Goal: Information Seeking & Learning: Check status

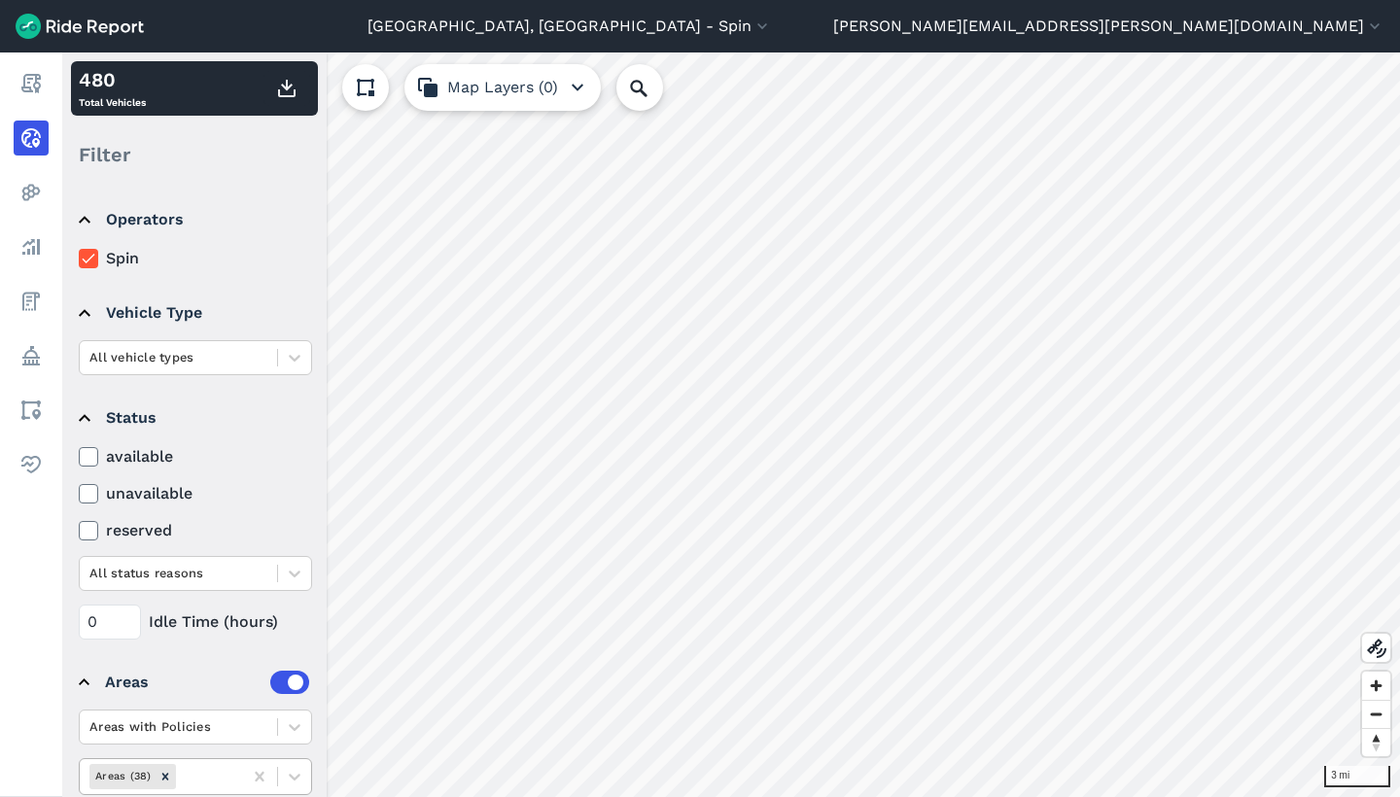
click at [188, 783] on div at bounding box center [206, 776] width 53 height 22
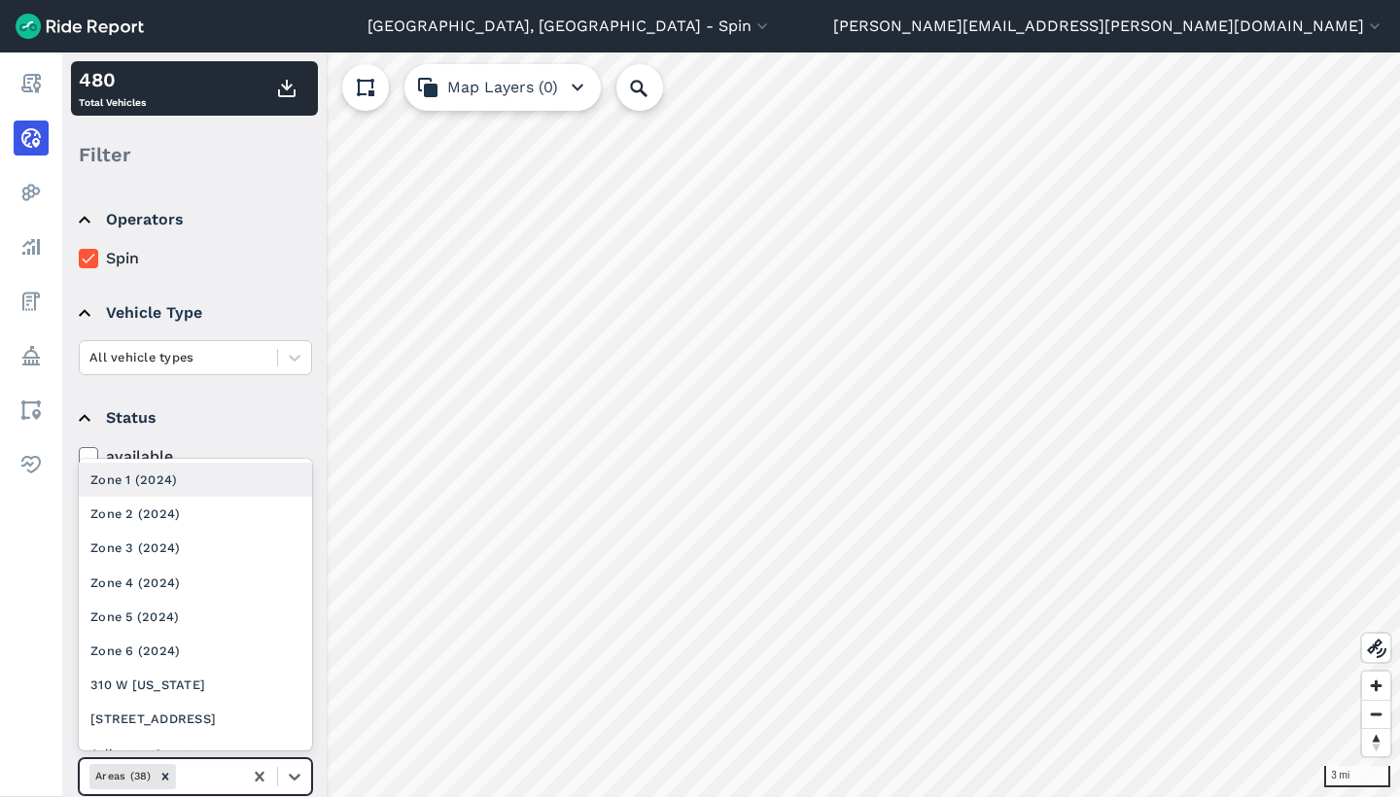
click at [205, 472] on div "Zone 1 (2024)" at bounding box center [195, 480] width 233 height 34
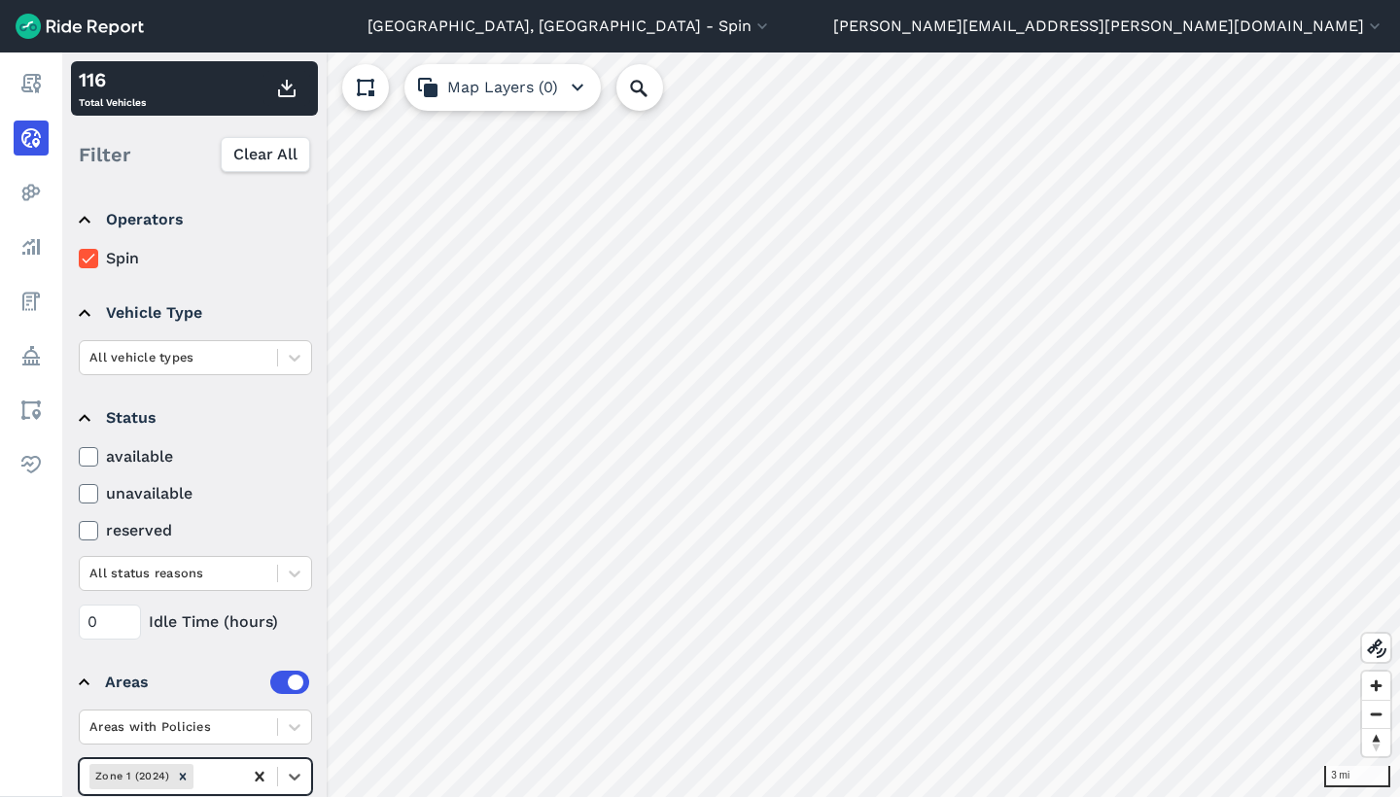
click at [262, 775] on icon at bounding box center [259, 777] width 9 height 10
click at [215, 775] on div at bounding box center [206, 776] width 53 height 22
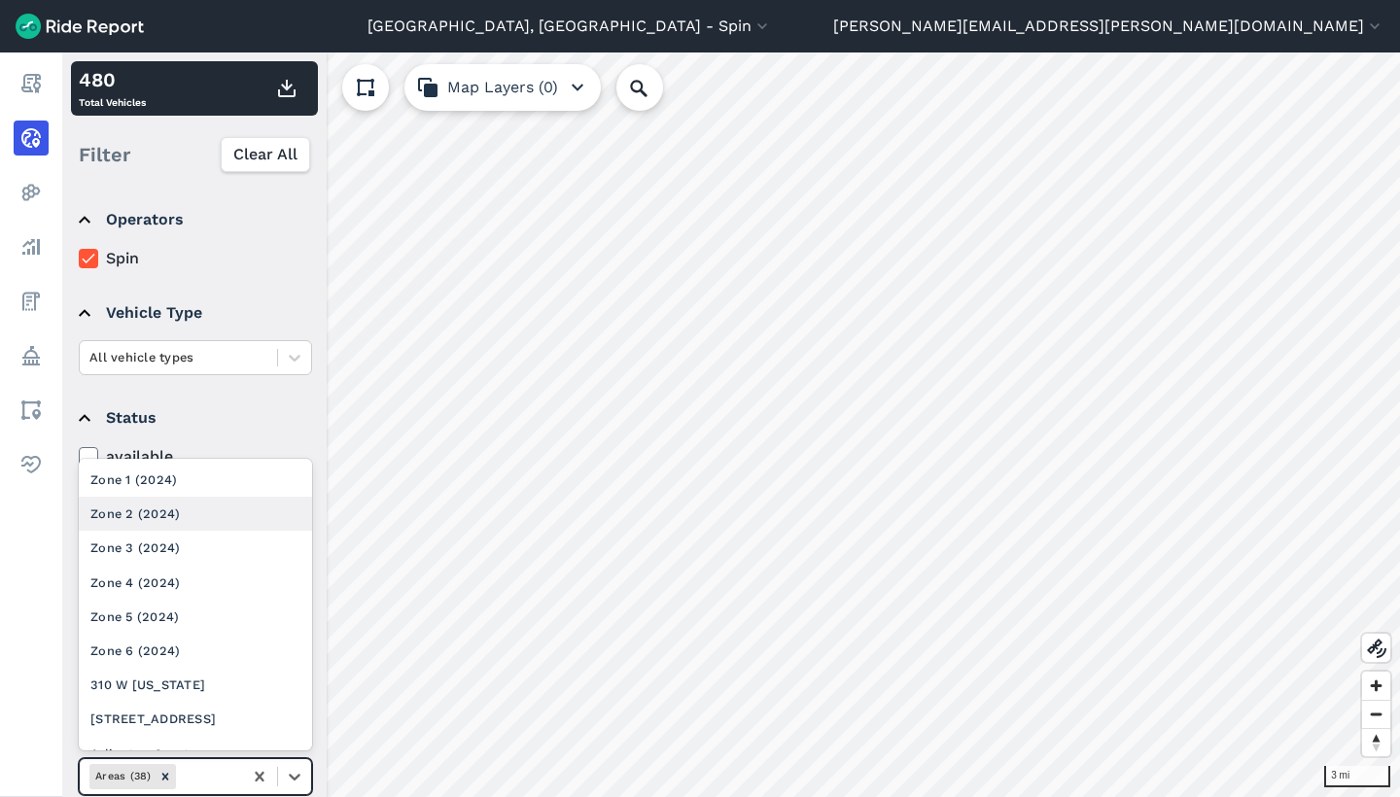
click at [215, 510] on div "Zone 2 (2024)" at bounding box center [195, 514] width 233 height 34
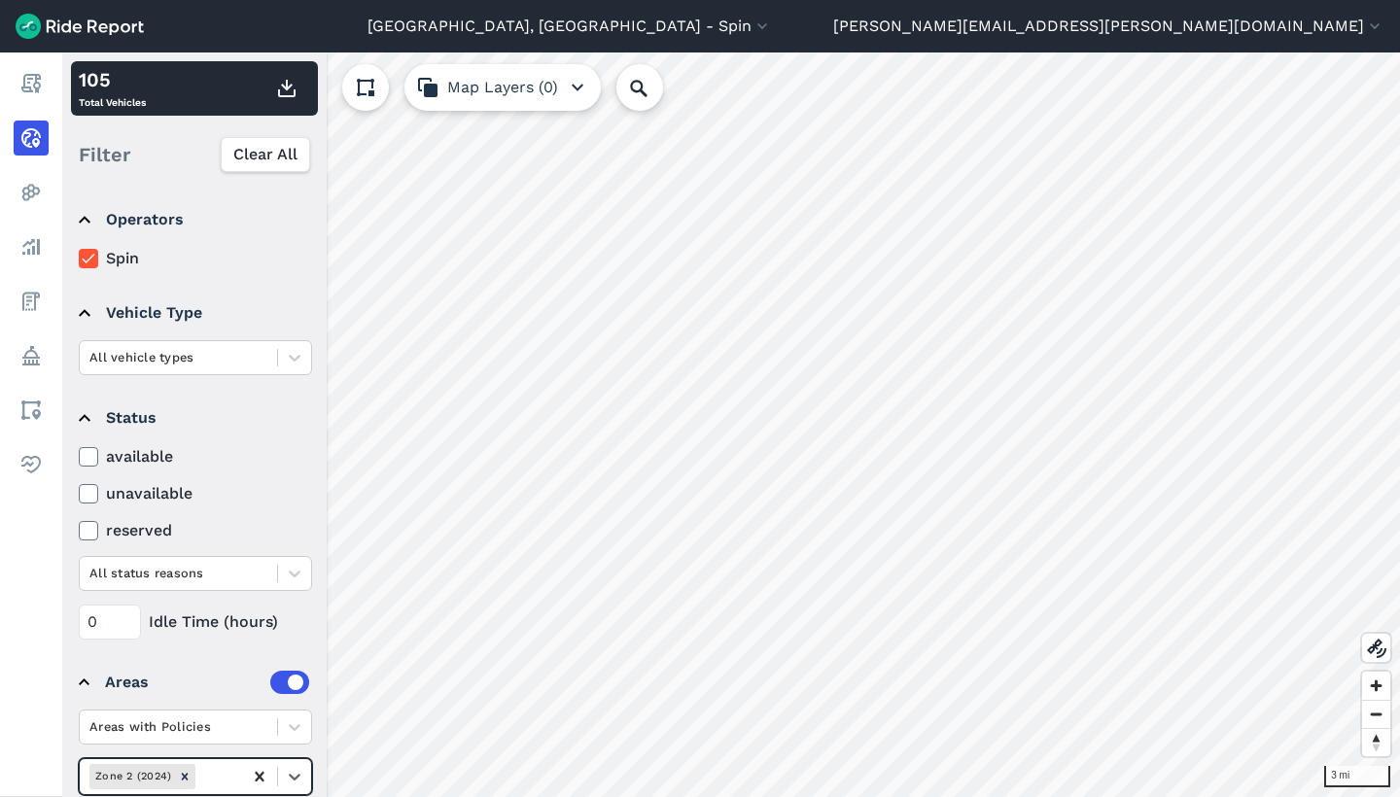
click at [262, 778] on icon at bounding box center [259, 777] width 9 height 10
click at [221, 777] on div at bounding box center [206, 776] width 53 height 22
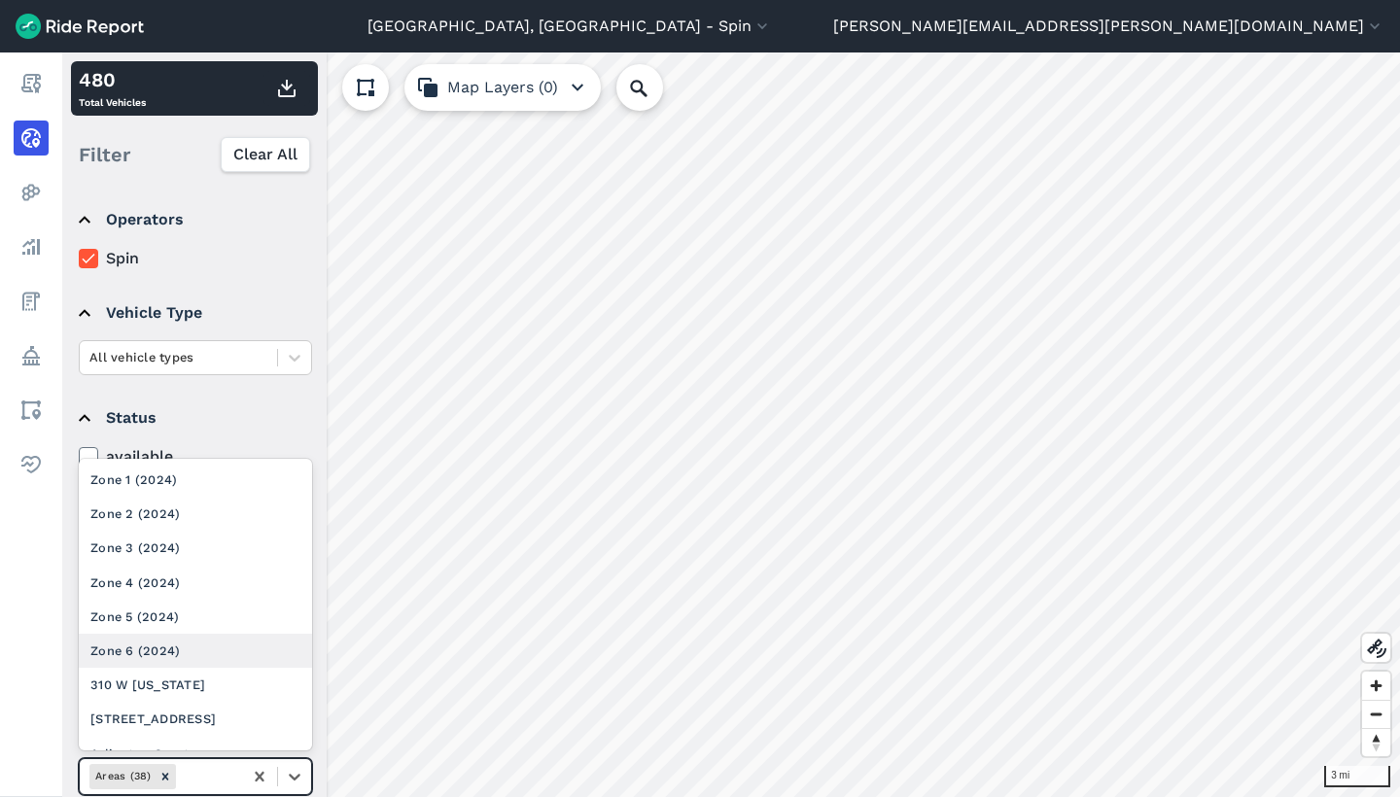
click at [220, 655] on div "Zone 6 (2024)" at bounding box center [195, 651] width 233 height 34
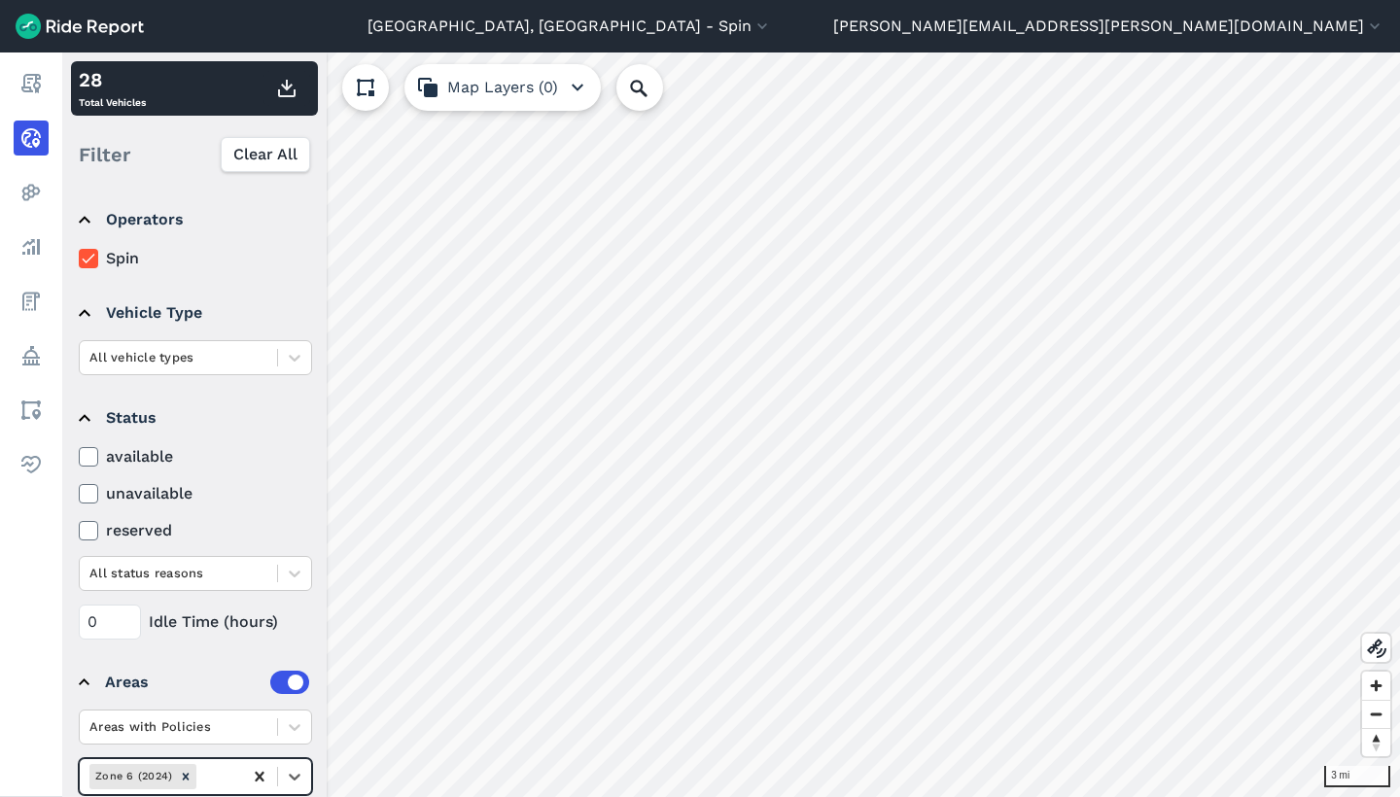
click at [257, 777] on icon at bounding box center [259, 776] width 19 height 19
click at [231, 777] on div "Areas (38)" at bounding box center [161, 776] width 162 height 32
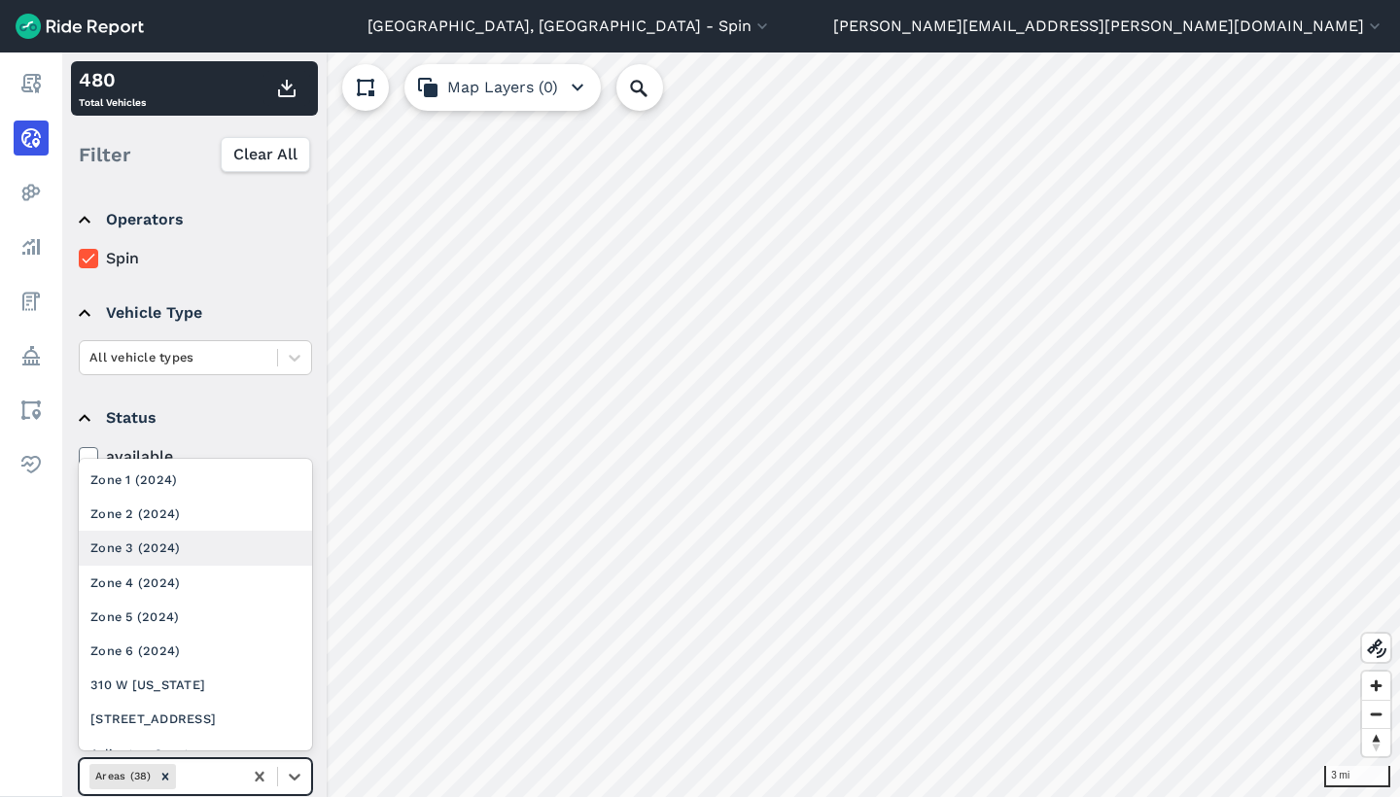
click at [227, 542] on div "Zone 3 (2024)" at bounding box center [195, 548] width 233 height 34
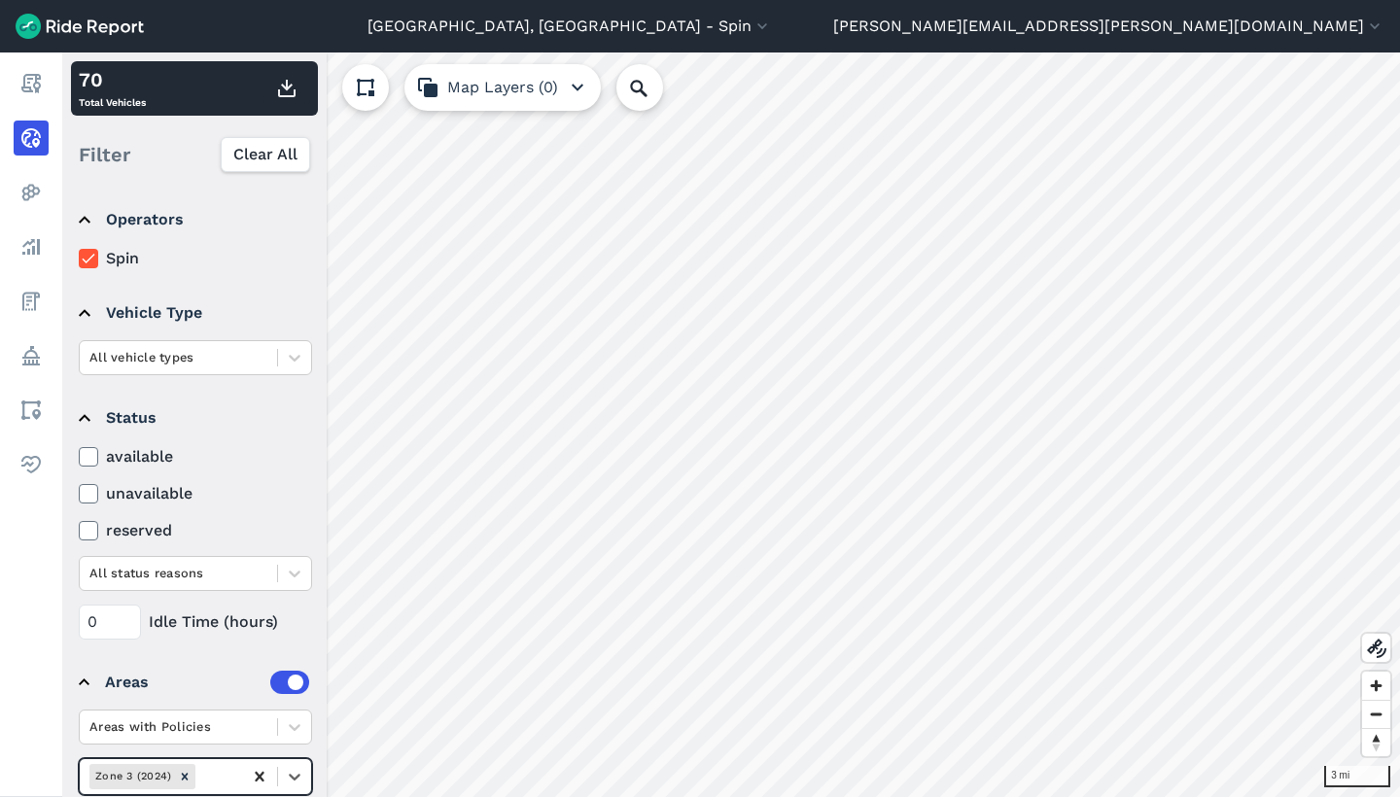
click at [258, 768] on icon at bounding box center [259, 776] width 19 height 19
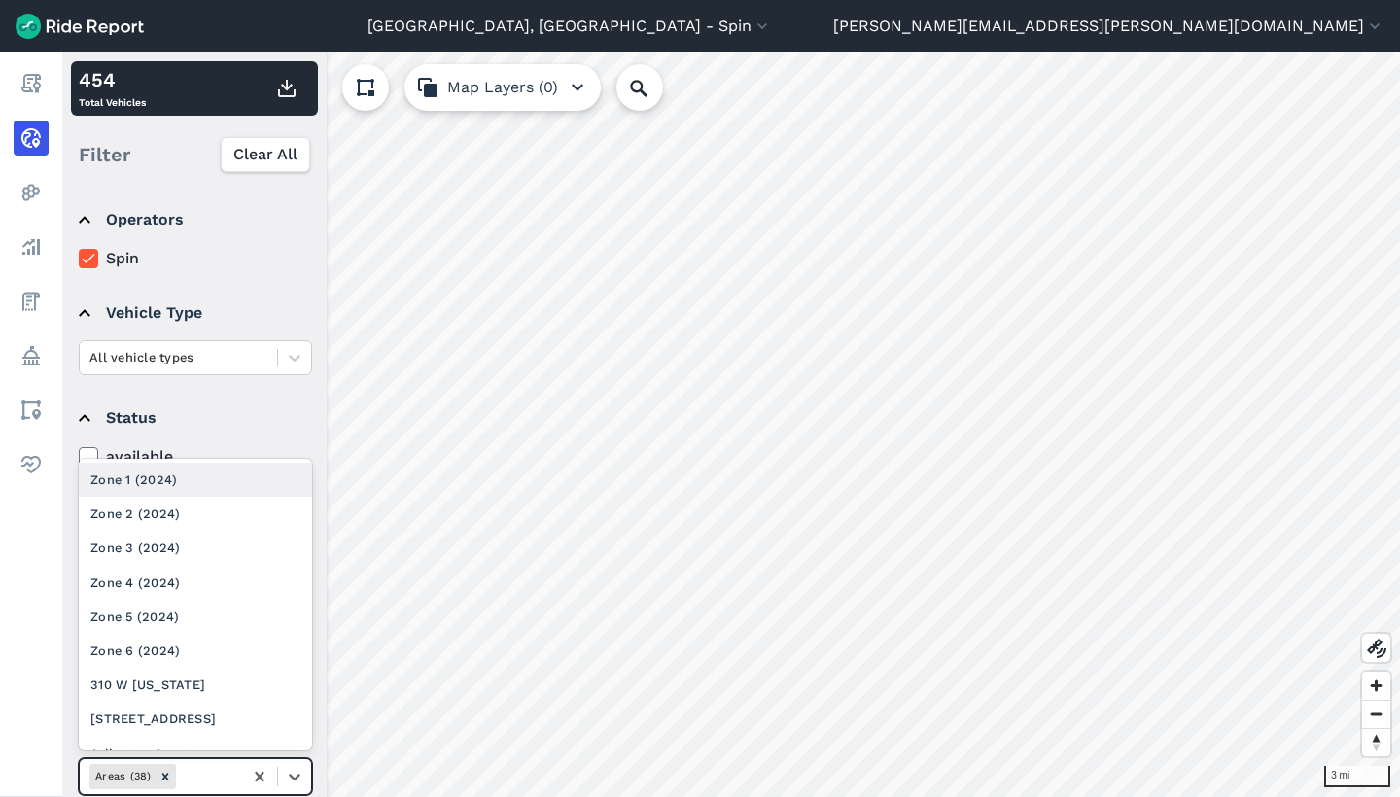
click at [227, 770] on div at bounding box center [206, 776] width 53 height 22
click at [219, 566] on div "Zone 4 (2024)" at bounding box center [195, 583] width 233 height 34
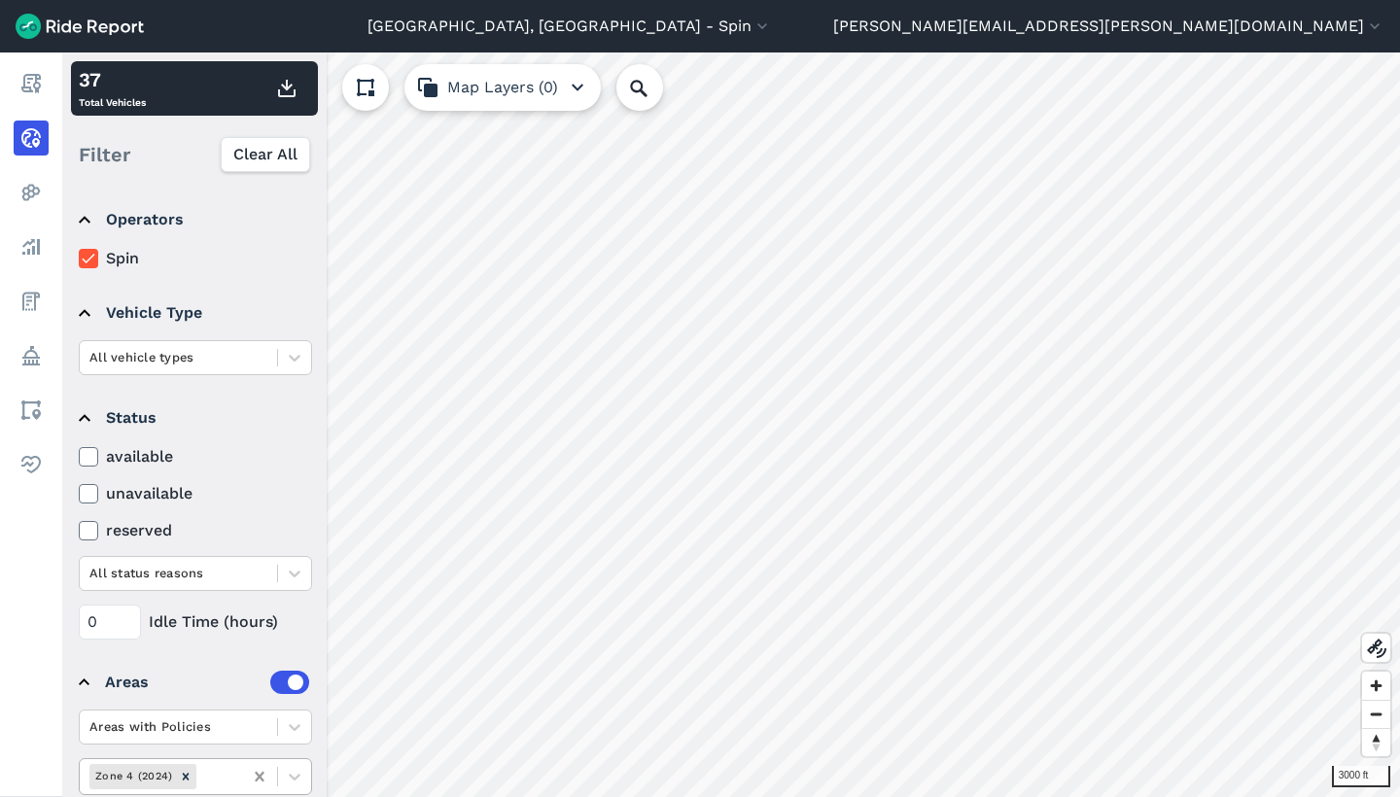
click at [255, 775] on icon at bounding box center [259, 776] width 19 height 19
click at [227, 775] on div at bounding box center [206, 776] width 53 height 22
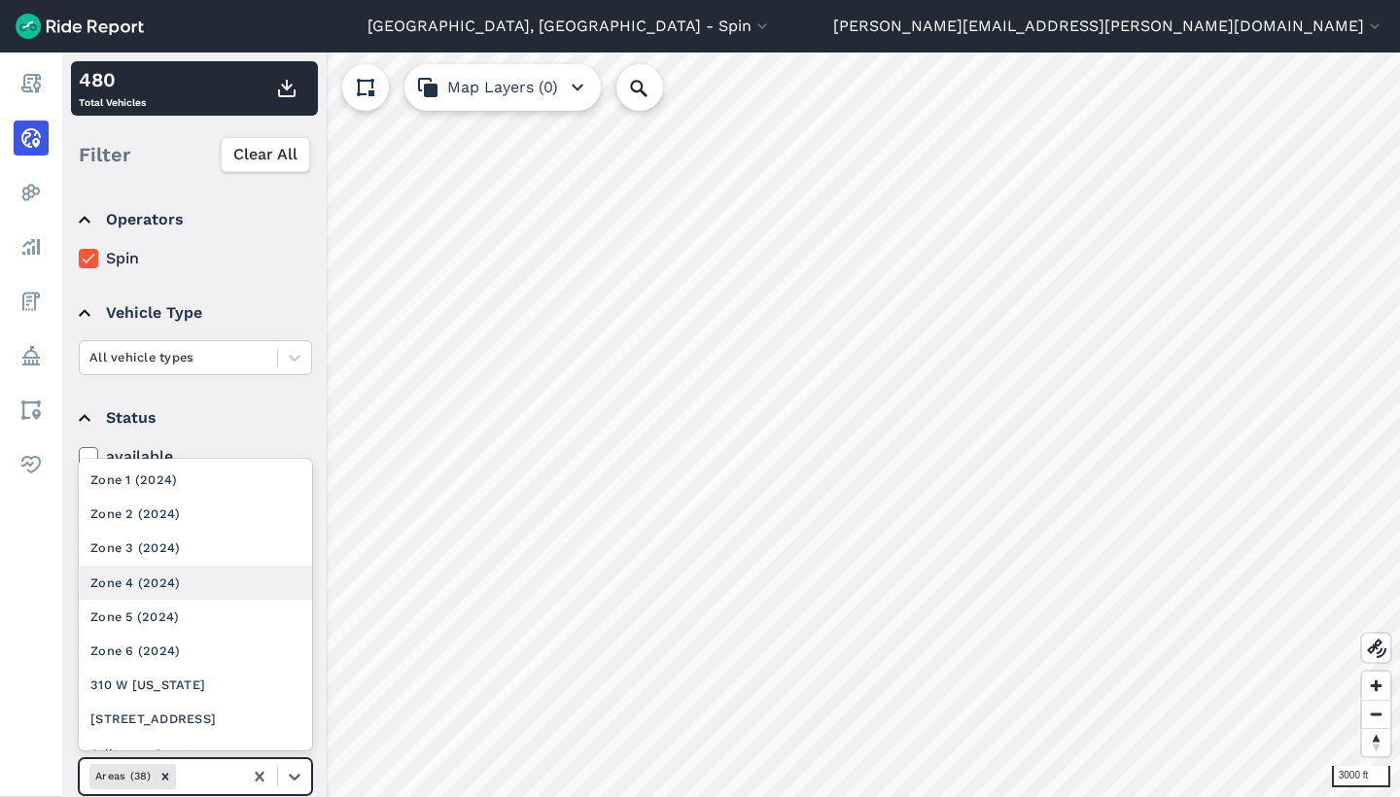
click at [200, 578] on div "Zone 4 (2024)" at bounding box center [195, 583] width 233 height 34
